Goal: Task Accomplishment & Management: Use online tool/utility

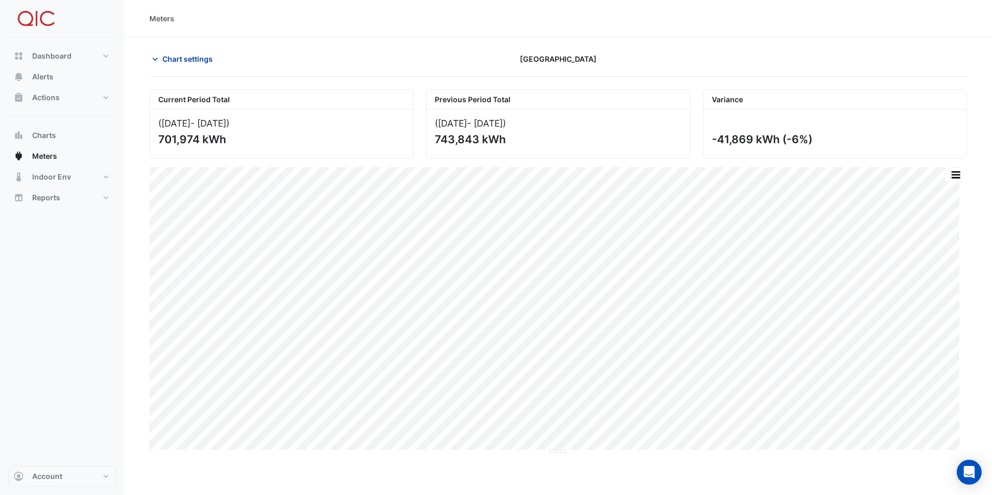
click at [196, 59] on span "Chart settings" at bounding box center [187, 58] width 50 height 11
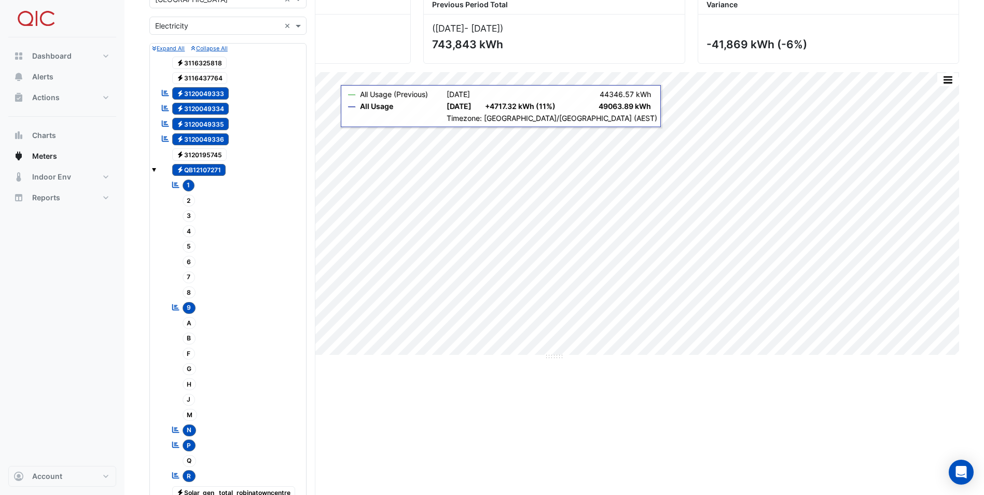
scroll to position [311, 0]
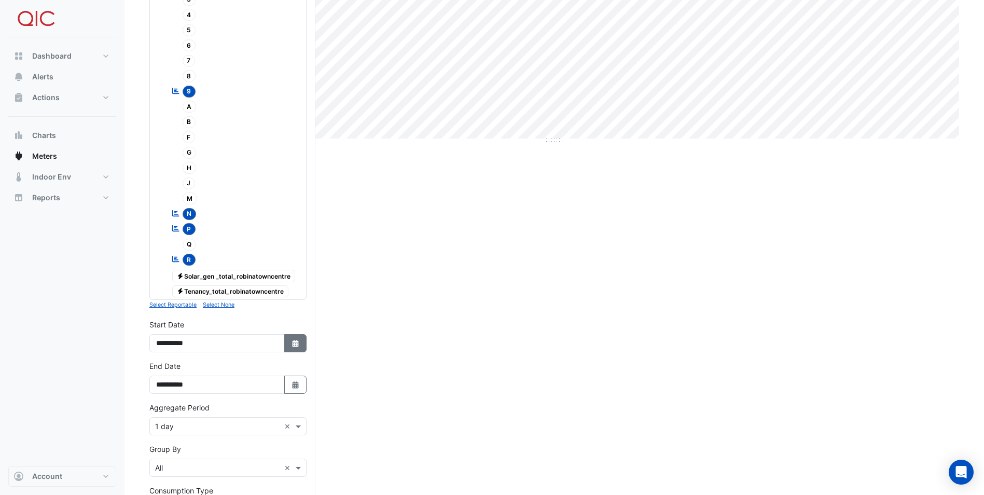
click at [298, 348] on button "Select Date" at bounding box center [295, 343] width 23 height 18
select select "*"
select select "****"
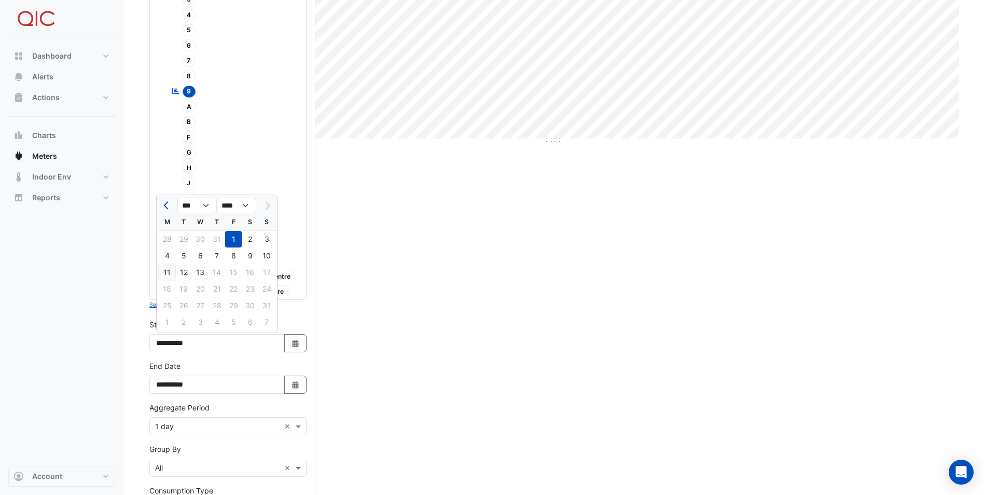
click at [170, 271] on div "11" at bounding box center [167, 272] width 17 height 17
type input "**********"
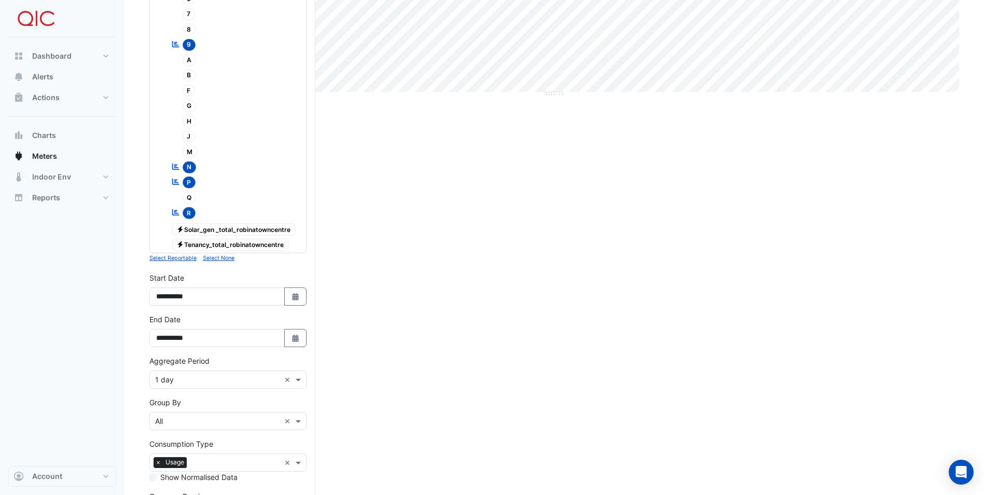
scroll to position [415, 0]
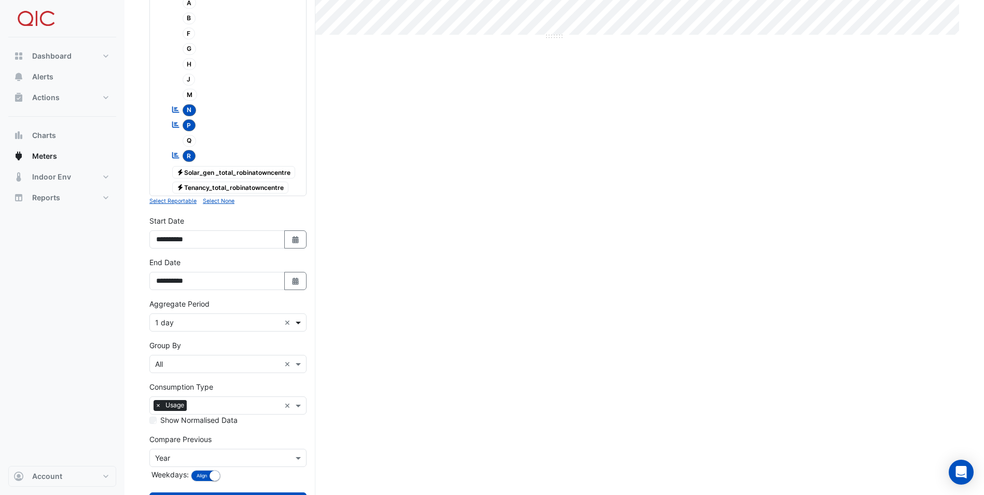
click at [299, 322] on span at bounding box center [299, 322] width 13 height 11
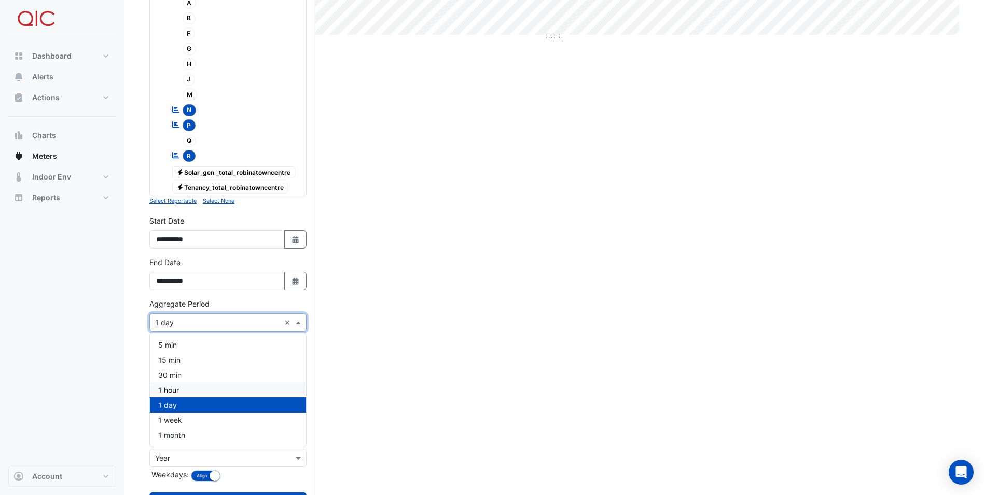
click at [201, 390] on div "1 hour" at bounding box center [228, 389] width 156 height 15
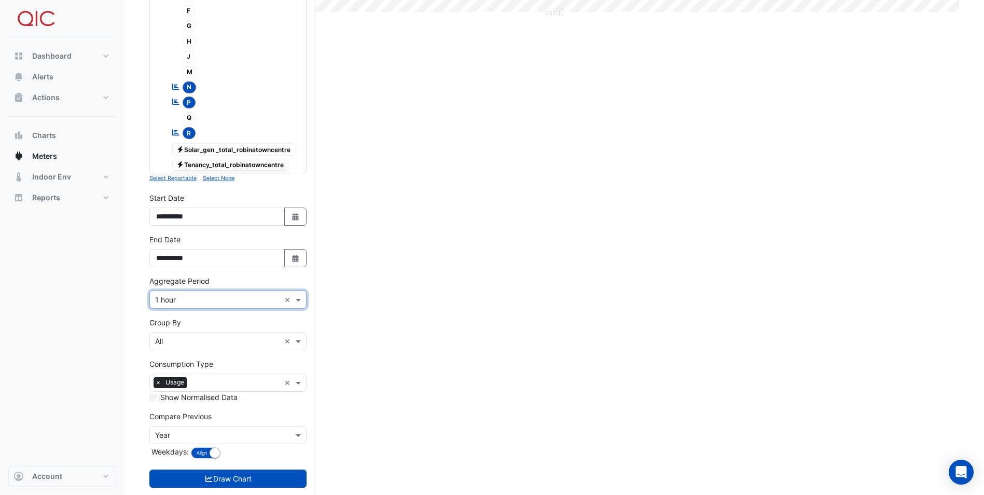
scroll to position [459, 0]
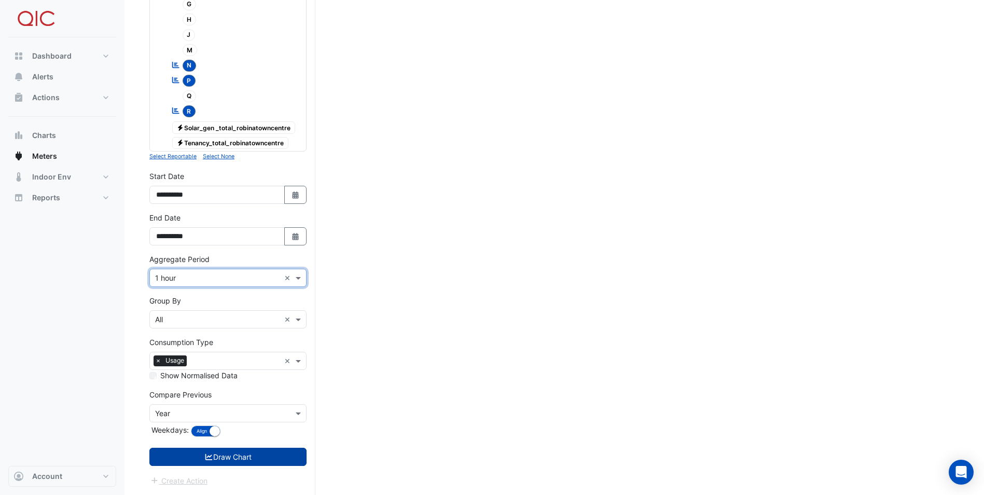
click at [248, 457] on button "Draw Chart" at bounding box center [227, 457] width 157 height 18
